Goal: Task Accomplishment & Management: Use online tool/utility

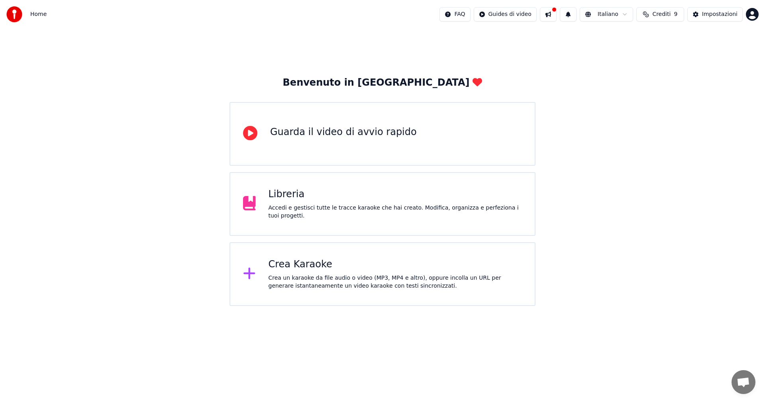
click at [322, 264] on div "Crea Karaoke" at bounding box center [396, 264] width 254 height 13
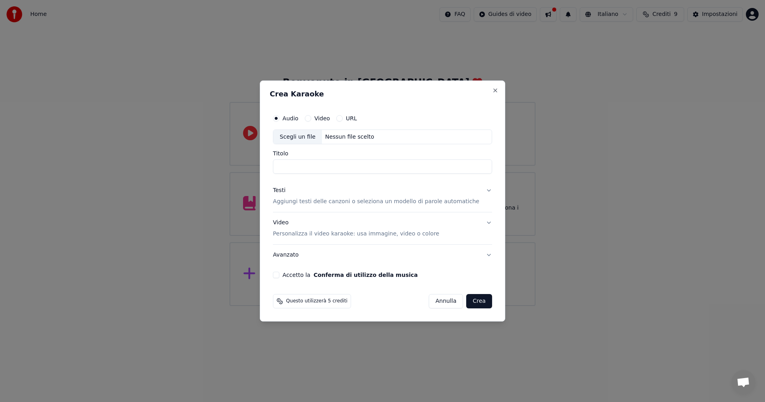
click at [338, 201] on p "Aggiungi testi delle canzoni o seleziona un modello di parole automatiche" at bounding box center [376, 202] width 206 height 8
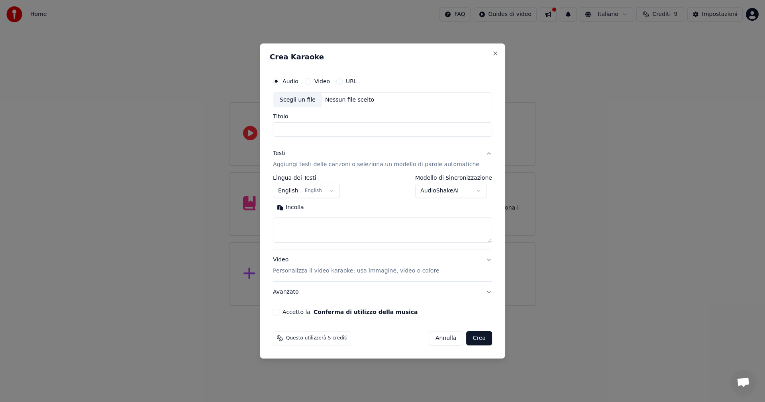
click at [306, 190] on button "English English" at bounding box center [306, 191] width 67 height 14
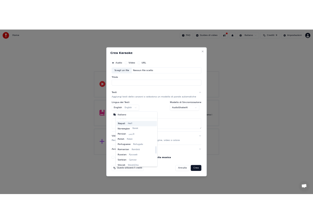
scroll to position [582, 0]
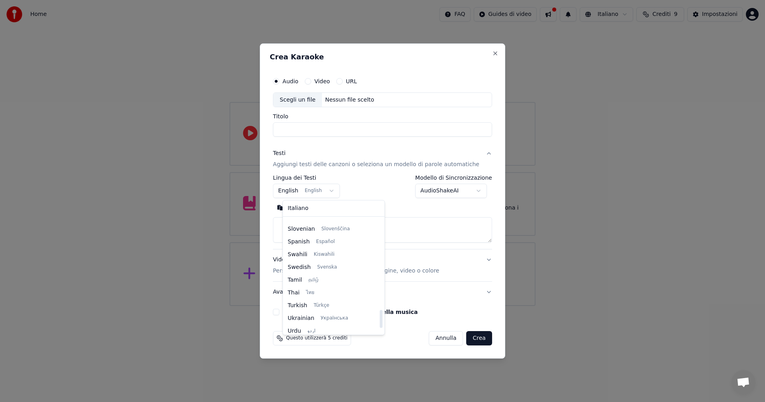
select select "**"
click at [388, 224] on textarea at bounding box center [382, 231] width 219 height 26
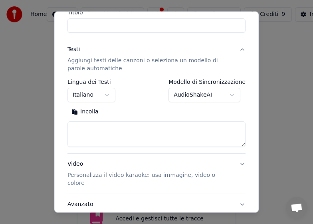
scroll to position [80, 0]
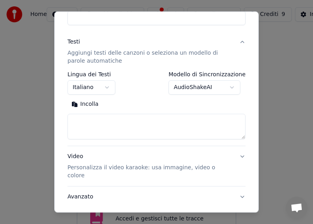
click at [84, 122] on textarea at bounding box center [156, 127] width 178 height 26
click at [84, 104] on button "Incolla" at bounding box center [84, 104] width 35 height 13
type textarea "**********"
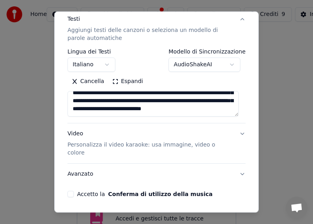
scroll to position [122, 0]
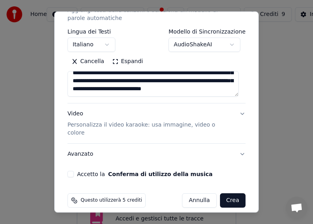
click at [226, 194] on button "Crea" at bounding box center [233, 200] width 26 height 14
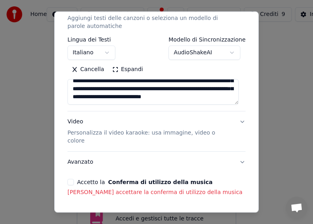
click at [70, 179] on button "Accetto la Conferma di utilizzo della musica" at bounding box center [70, 182] width 6 height 6
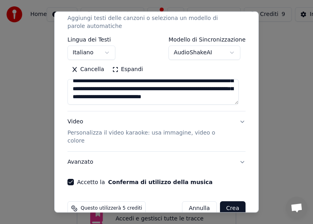
click at [225, 201] on button "Crea" at bounding box center [233, 208] width 26 height 14
click at [229, 201] on button "Crea" at bounding box center [233, 208] width 26 height 14
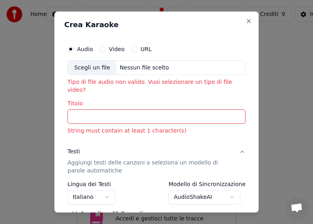
scroll to position [0, 0]
click at [98, 111] on input "Titolo" at bounding box center [156, 117] width 178 height 14
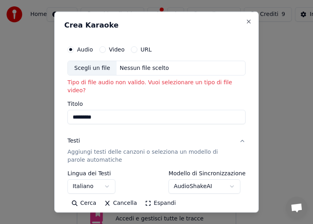
type input "*********"
click at [104, 47] on div "Video" at bounding box center [111, 49] width 25 height 6
click at [103, 49] on button "Video" at bounding box center [102, 49] width 6 height 6
click at [132, 50] on button "URL" at bounding box center [134, 49] width 6 height 6
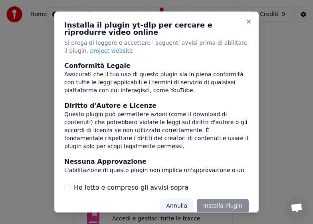
click at [216, 201] on div "Annulla Installa Plugin" at bounding box center [203, 206] width 89 height 14
click at [214, 207] on div "Annulla Installa Plugin" at bounding box center [203, 206] width 89 height 14
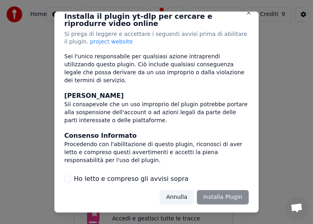
scroll to position [10, 0]
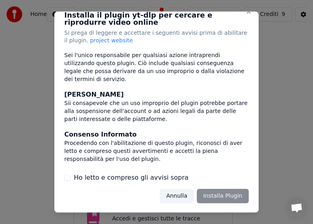
click at [108, 177] on label "Ho letto e compreso gli avvisi sopra" at bounding box center [131, 178] width 114 height 10
click at [71, 177] on button "Ho letto e compreso gli avvisi sopra" at bounding box center [67, 177] width 6 height 6
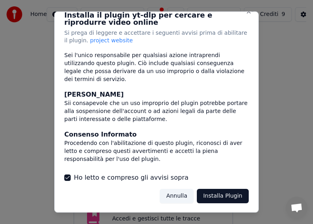
click at [225, 193] on button "Installa Plugin" at bounding box center [223, 196] width 52 height 14
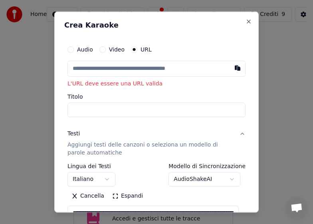
click at [99, 72] on input "text" at bounding box center [156, 68] width 178 height 16
paste input "**********"
click at [118, 123] on button "Testi Aggiungi testi delle canzoni o seleziona un modello di parole automatiche" at bounding box center [156, 143] width 178 height 40
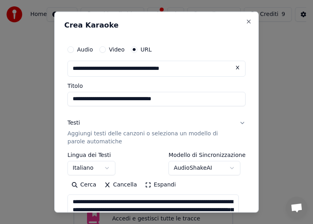
type input "**********"
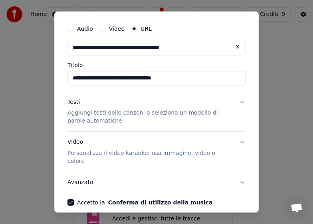
scroll to position [9, 0]
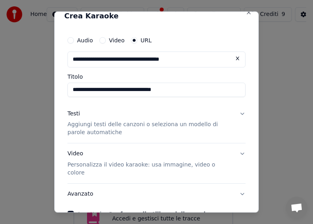
click at [91, 132] on p "Aggiungi testi delle canzoni o seleziona un modello di parole automatiche" at bounding box center [149, 128] width 165 height 16
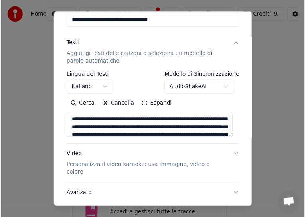
scroll to position [123, 0]
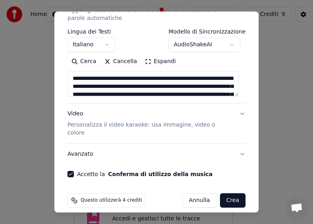
click at [222, 193] on button "Crea" at bounding box center [233, 200] width 26 height 14
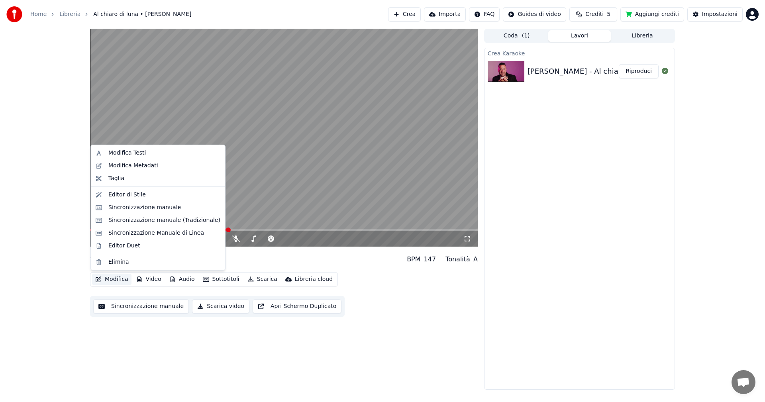
click at [116, 279] on button "Modifica" at bounding box center [111, 279] width 39 height 11
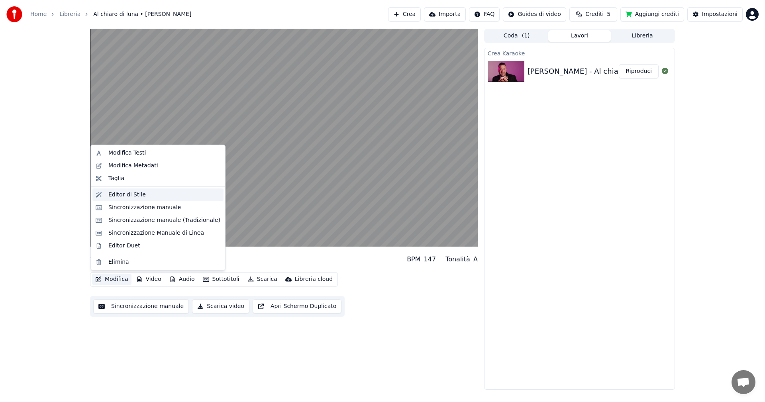
click at [155, 190] on div "Editor di Stile" at bounding box center [157, 195] width 131 height 13
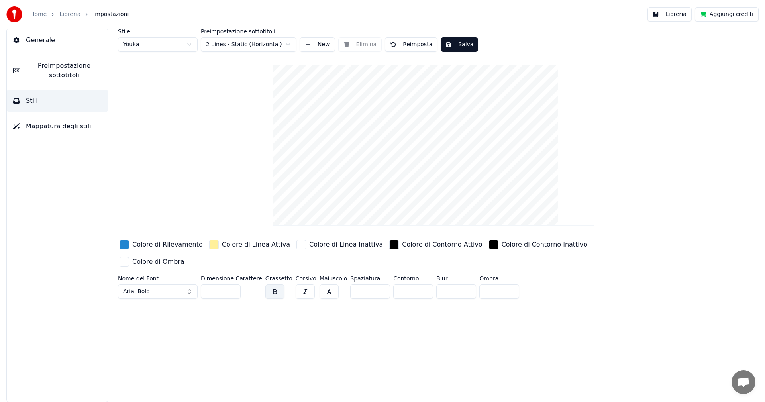
click at [234, 285] on input "**" at bounding box center [221, 292] width 40 height 14
click at [233, 285] on input "***" at bounding box center [221, 292] width 40 height 14
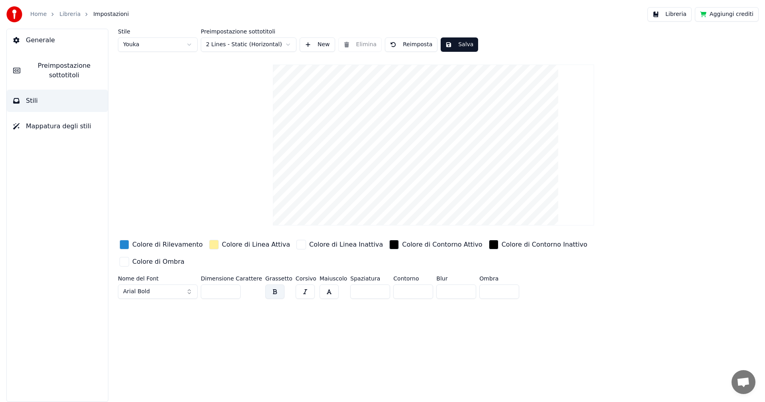
type input "***"
click at [233, 285] on input "***" at bounding box center [221, 292] width 40 height 14
click at [71, 12] on link "Libreria" at bounding box center [69, 14] width 21 height 8
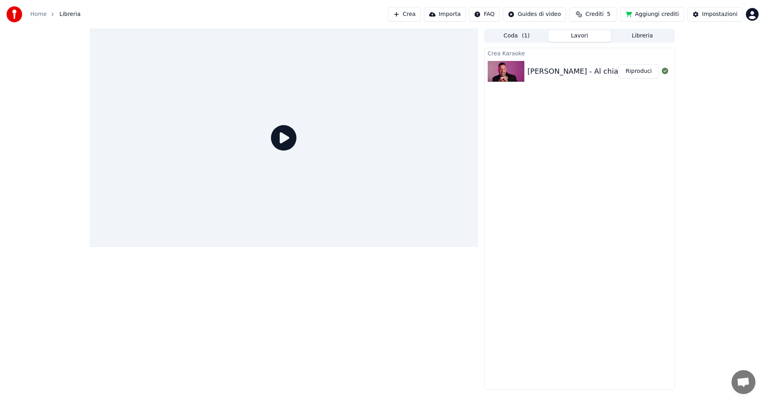
click at [287, 138] on icon at bounding box center [284, 138] width 26 height 26
drag, startPoint x: 315, startPoint y: 173, endPoint x: 287, endPoint y: 281, distance: 111.3
click at [438, 356] on div at bounding box center [284, 209] width 388 height 361
click at [288, 144] on icon at bounding box center [284, 138] width 26 height 26
click at [42, 16] on link "Home" at bounding box center [38, 14] width 16 height 8
